Goal: Information Seeking & Learning: Learn about a topic

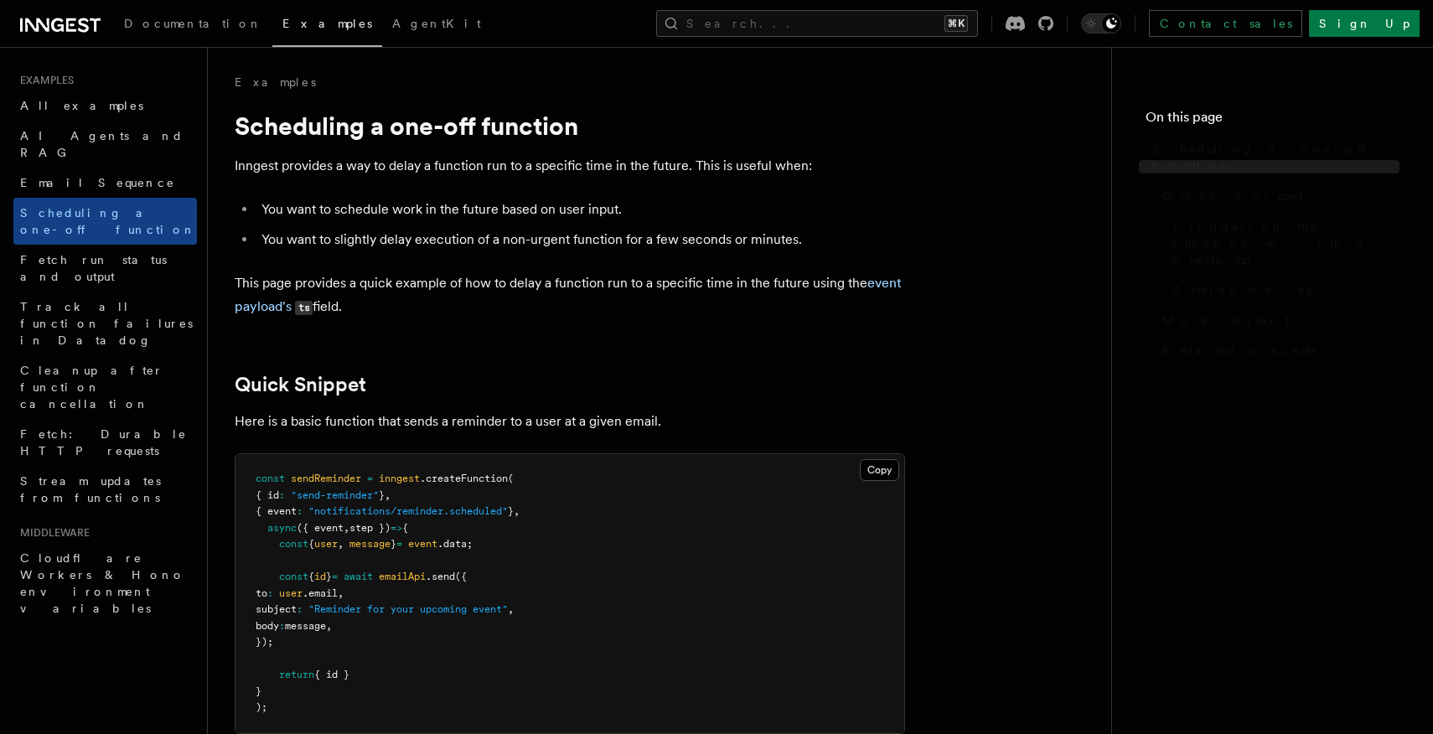
scroll to position [1345, 0]
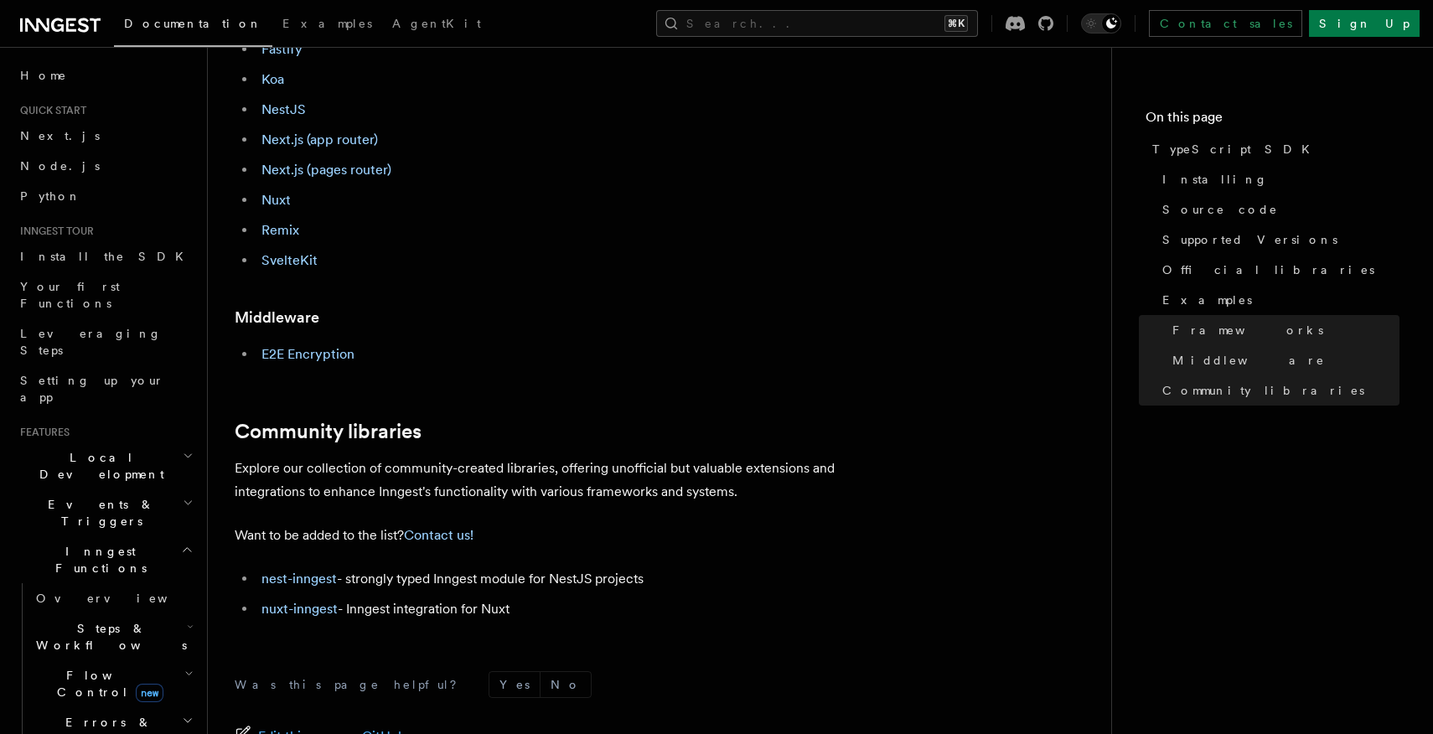
click at [78, 28] on icon at bounding box center [60, 25] width 80 height 20
